Goal: Check status: Check status

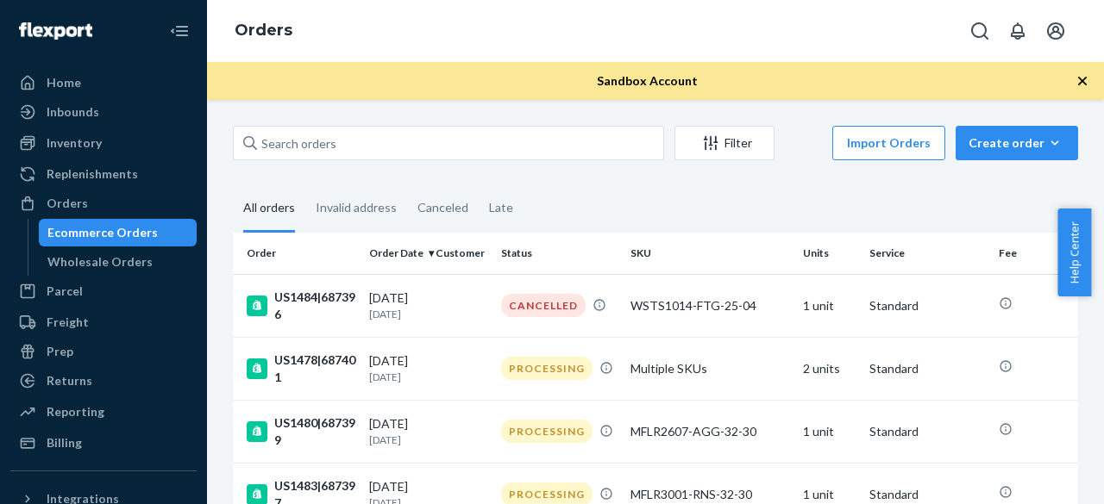
click at [116, 229] on div "Ecommerce Orders" at bounding box center [102, 232] width 110 height 17
click at [327, 356] on div "US1478|687401" at bounding box center [301, 369] width 109 height 34
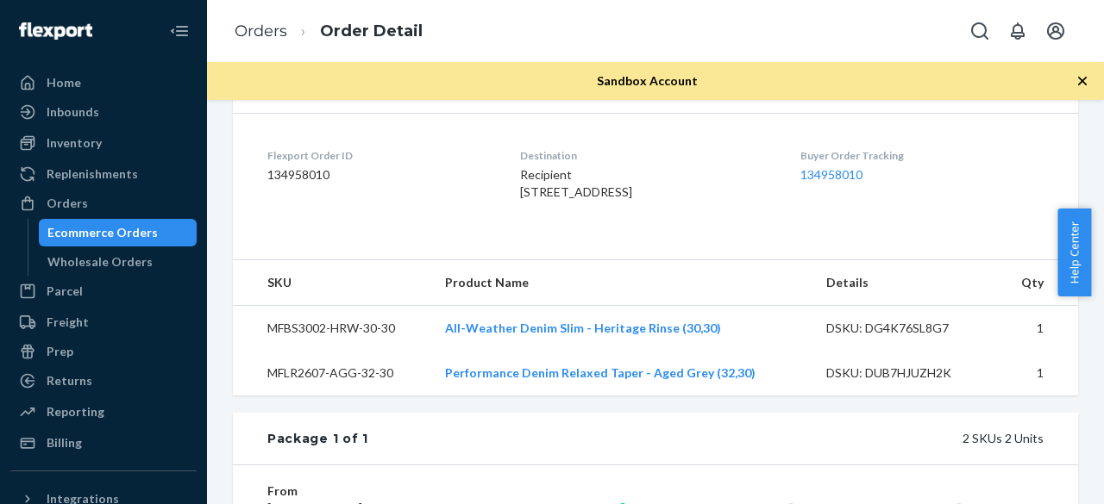
scroll to position [408, 0]
click at [520, 167] on span "Recipient [STREET_ADDRESS]" at bounding box center [576, 182] width 112 height 32
click at [592, 200] on div "Recipient [STREET_ADDRESS]" at bounding box center [646, 183] width 252 height 34
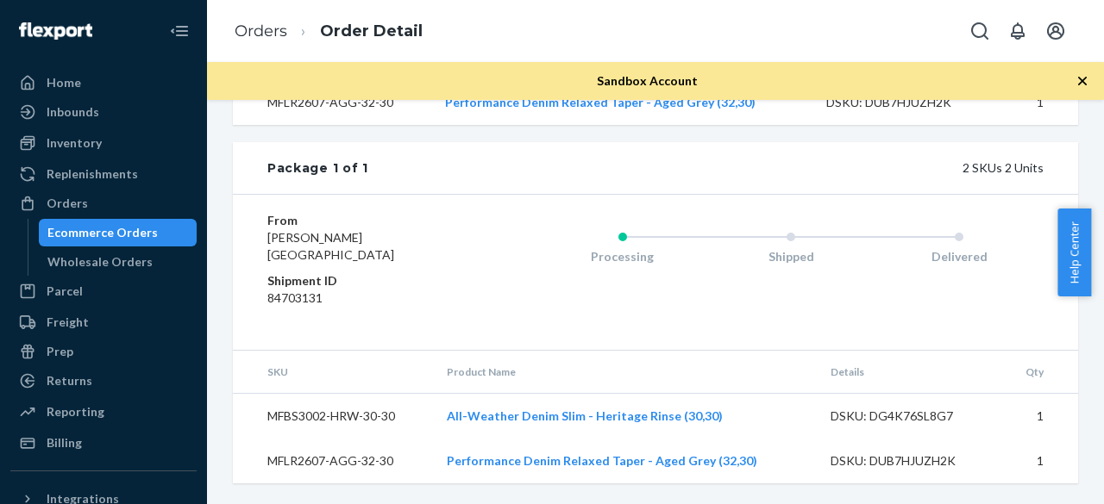
scroll to position [709, 0]
click at [319, 253] on span "[PERSON_NAME][GEOGRAPHIC_DATA]" at bounding box center [330, 246] width 127 height 32
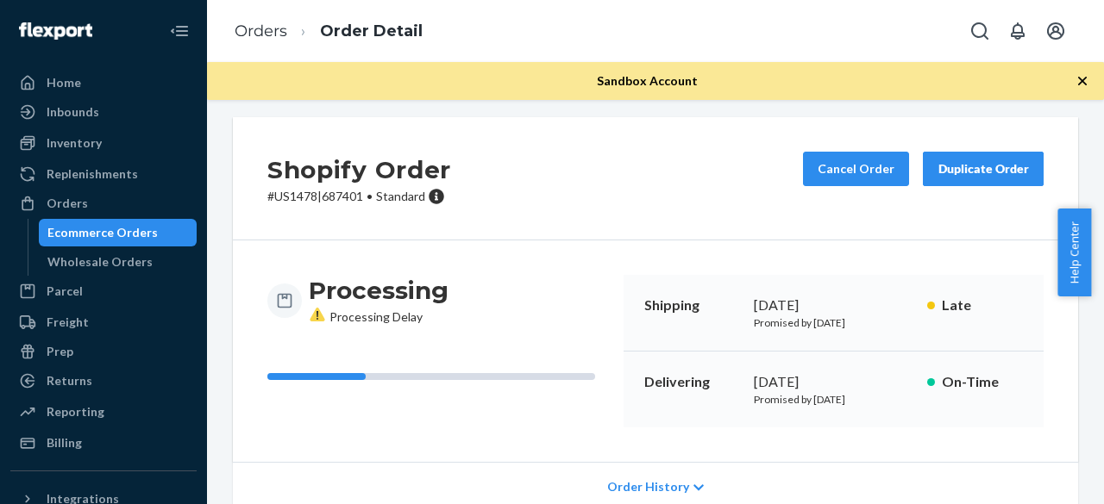
scroll to position [0, 0]
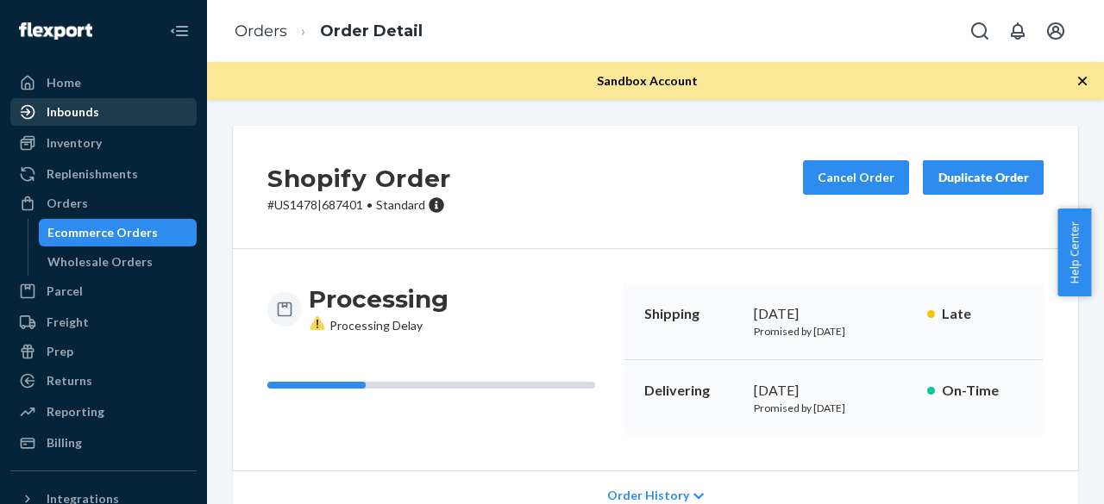
click at [107, 110] on div "Inbounds" at bounding box center [103, 112] width 183 height 24
